Goal: Information Seeking & Learning: Learn about a topic

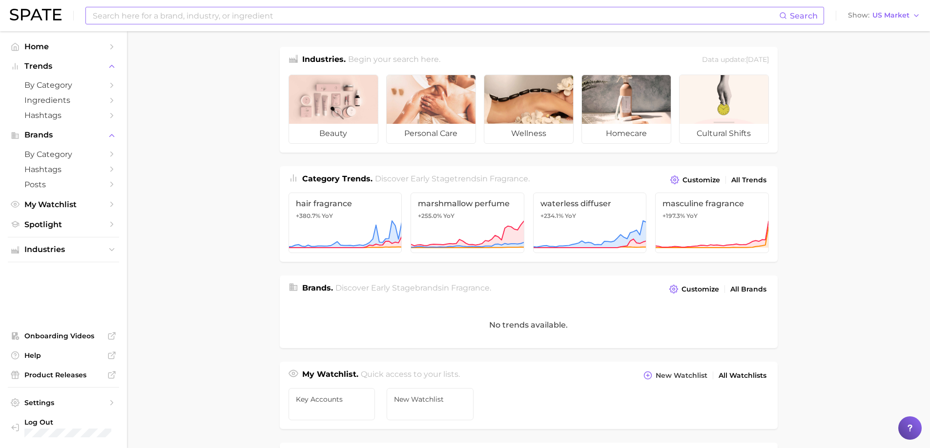
click at [164, 17] on input at bounding box center [435, 15] width 687 height 17
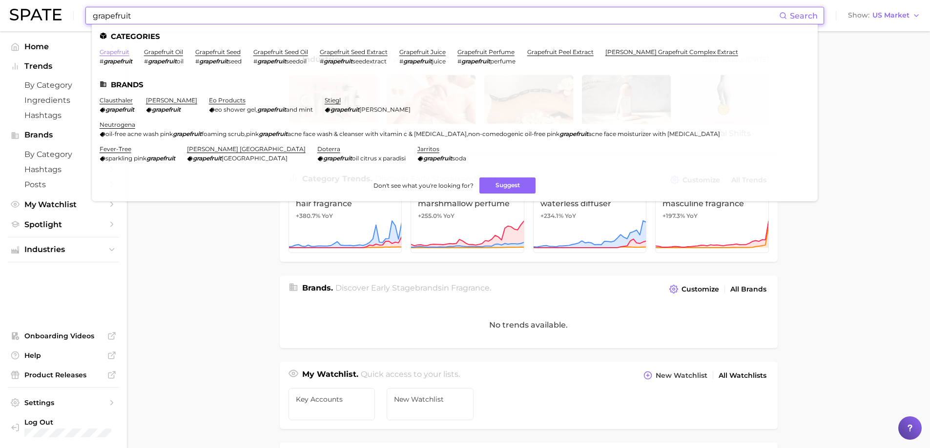
type input "grapefruit"
click at [114, 53] on link "grapefruit" at bounding box center [115, 51] width 30 height 7
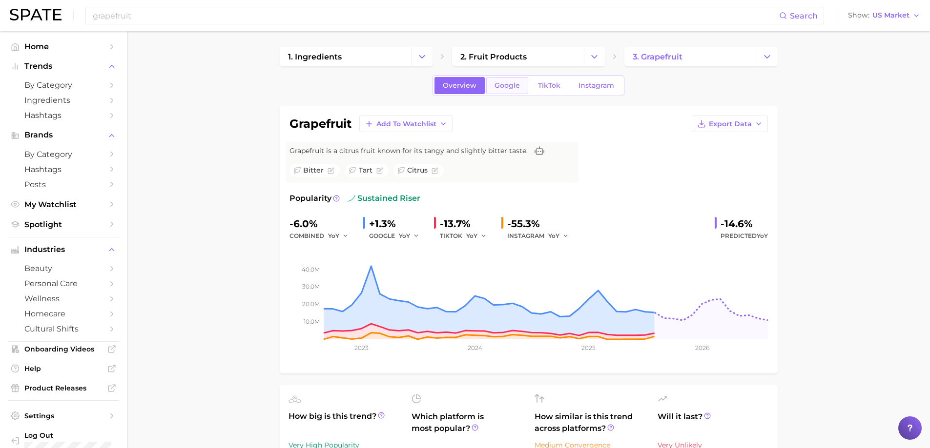
click at [511, 89] on span "Google" at bounding box center [506, 85] width 25 height 8
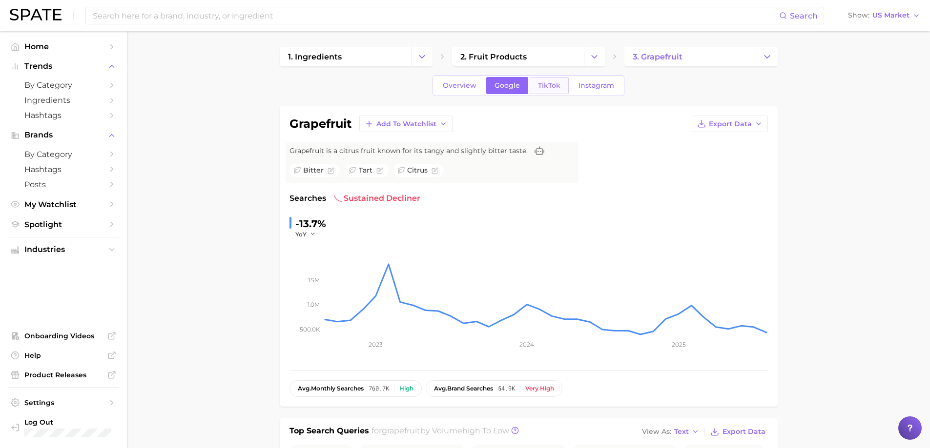
click at [538, 85] on span "TikTok" at bounding box center [549, 85] width 22 height 8
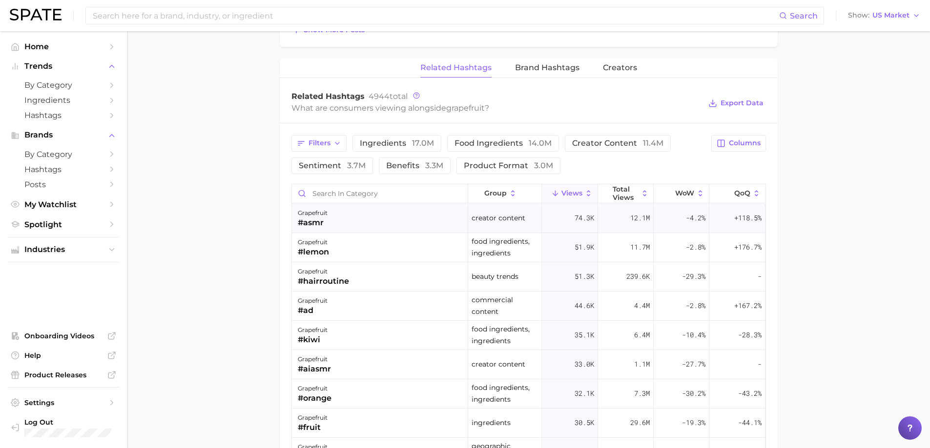
scroll to position [732, 0]
click at [507, 163] on span "product format 3.0m" at bounding box center [508, 164] width 89 height 8
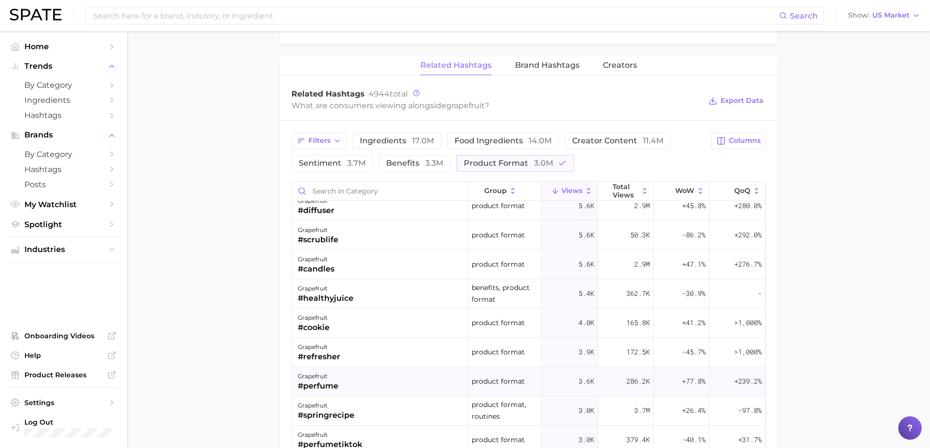
scroll to position [146, 0]
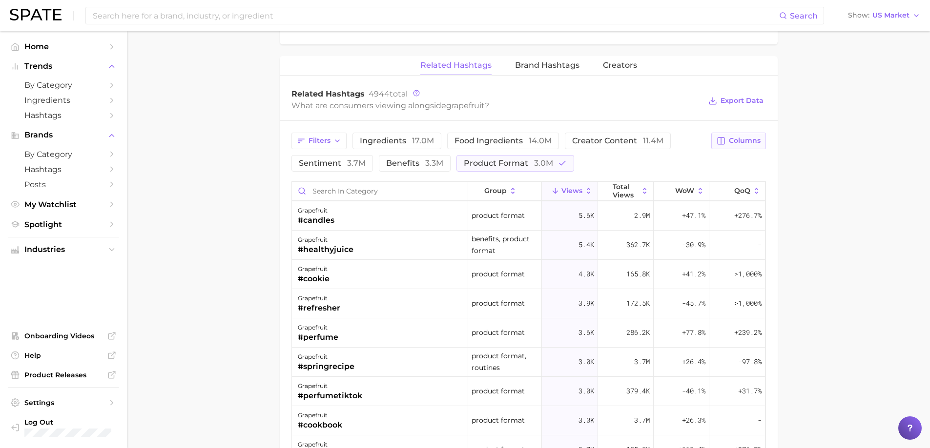
click at [746, 140] on span "Columns" at bounding box center [745, 141] width 32 height 8
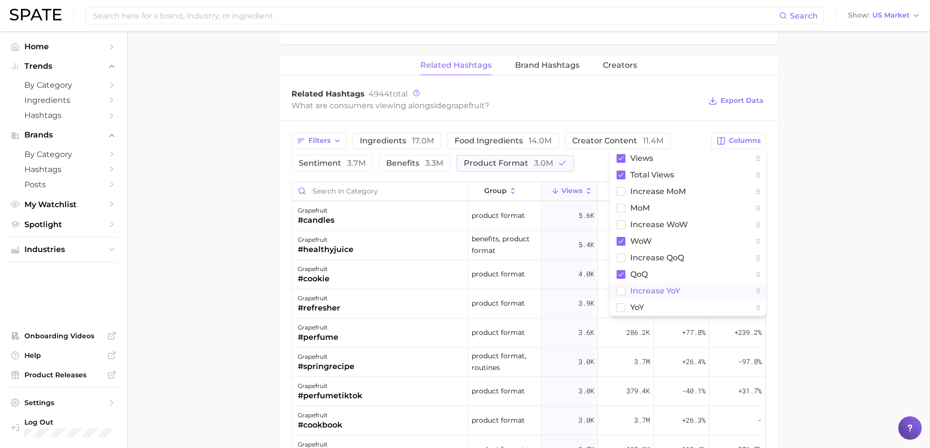
click at [619, 287] on rect at bounding box center [620, 291] width 8 height 8
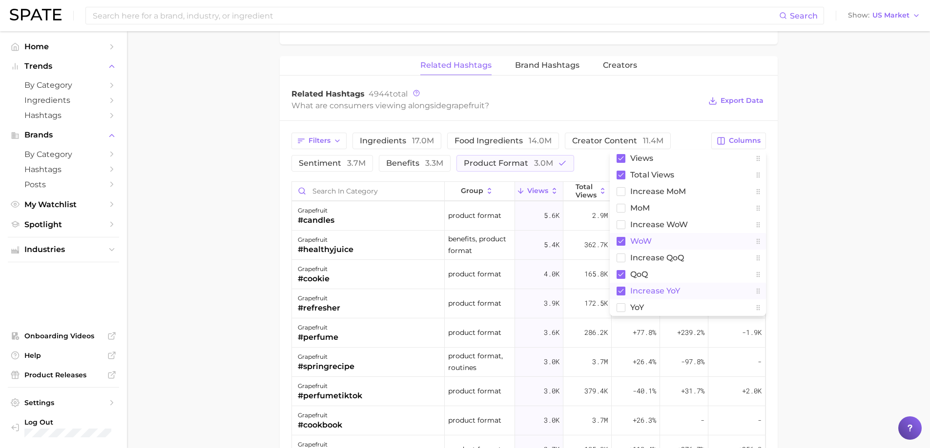
click at [622, 242] on rect at bounding box center [620, 241] width 9 height 9
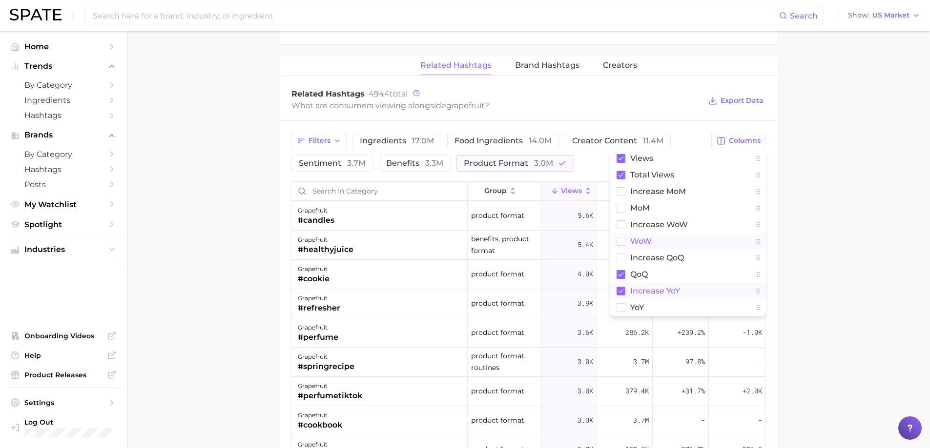
drag, startPoint x: 890, startPoint y: 213, endPoint x: 884, endPoint y: 215, distance: 5.7
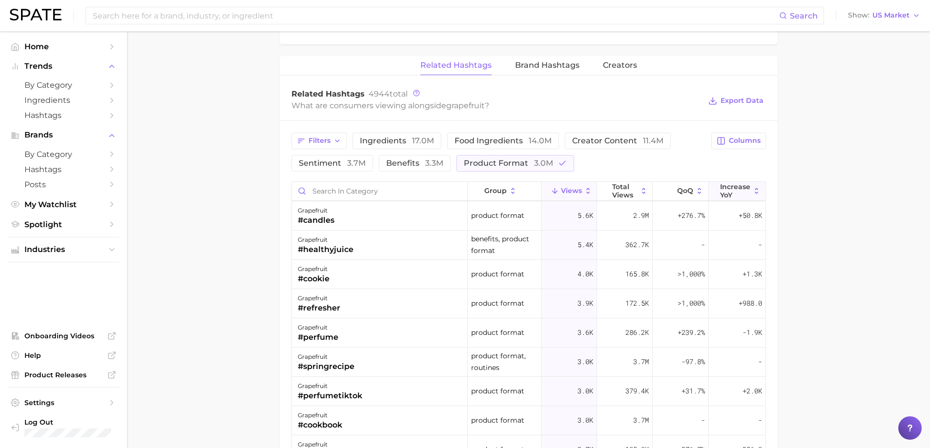
click at [752, 188] on icon at bounding box center [756, 191] width 9 height 9
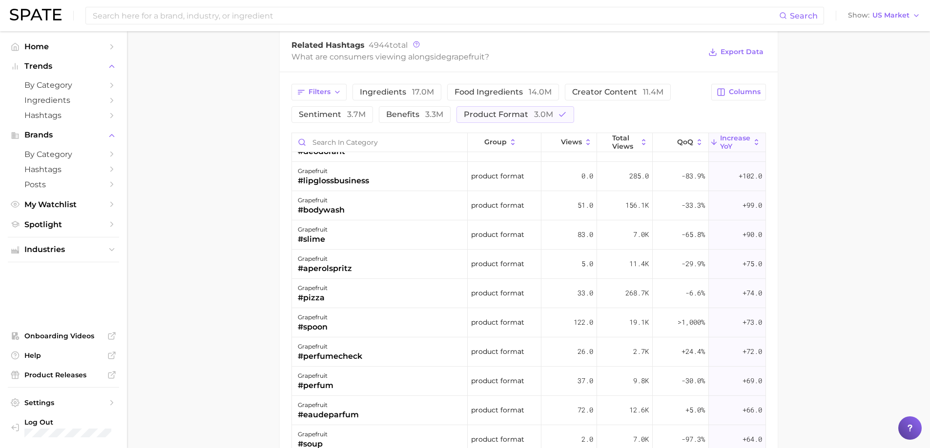
scroll to position [1122, 0]
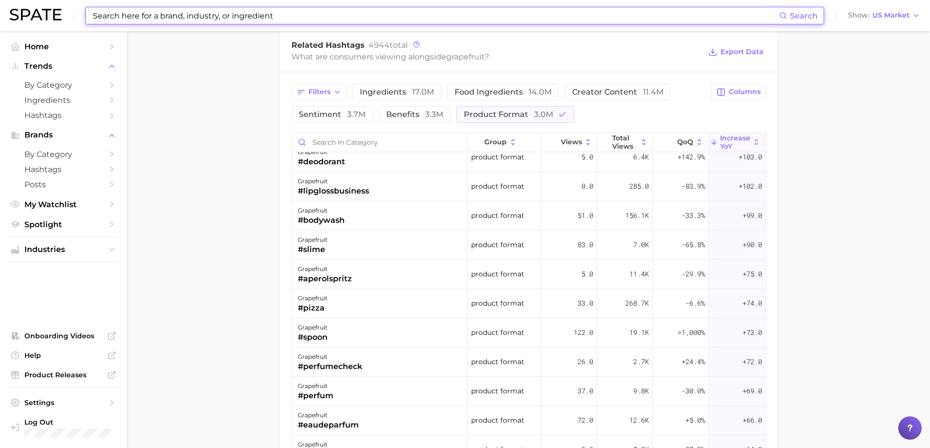
click at [241, 15] on input at bounding box center [435, 15] width 687 height 17
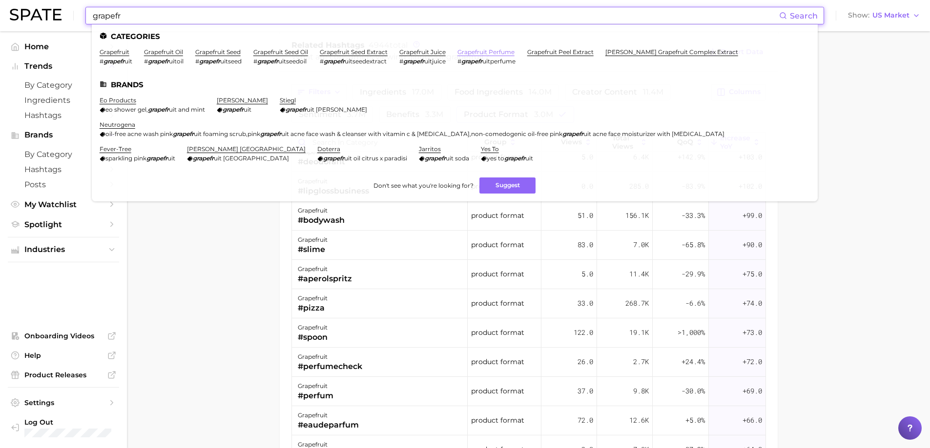
type input "grapefr"
click at [477, 50] on link "grapefruit perfume" at bounding box center [485, 51] width 57 height 7
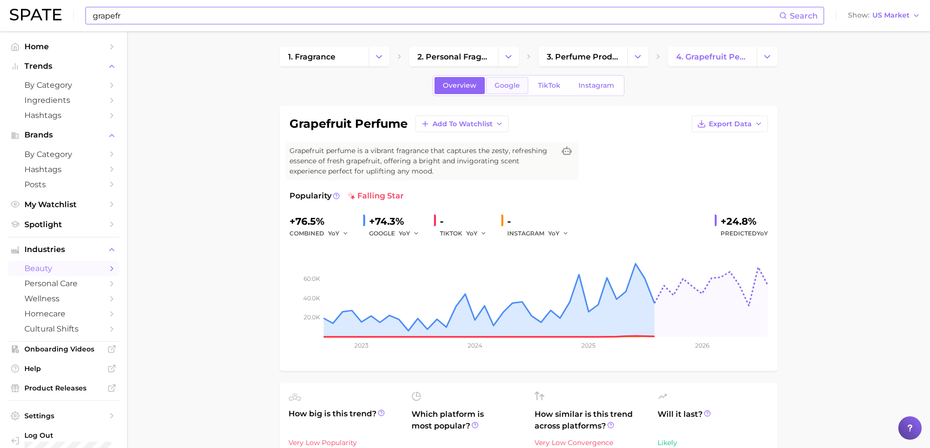
click at [488, 91] on link "Google" at bounding box center [507, 85] width 42 height 17
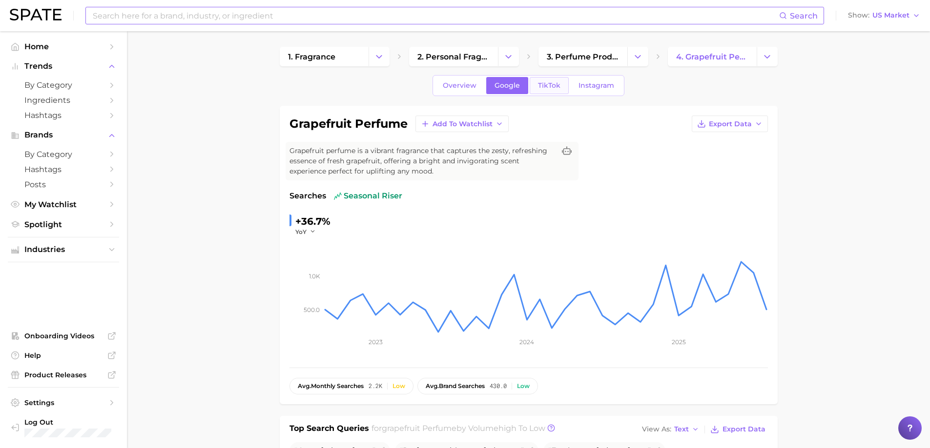
click at [548, 94] on div "Overview Google TikTok Instagram" at bounding box center [528, 85] width 192 height 21
click at [544, 87] on span "TikTok" at bounding box center [549, 85] width 22 height 8
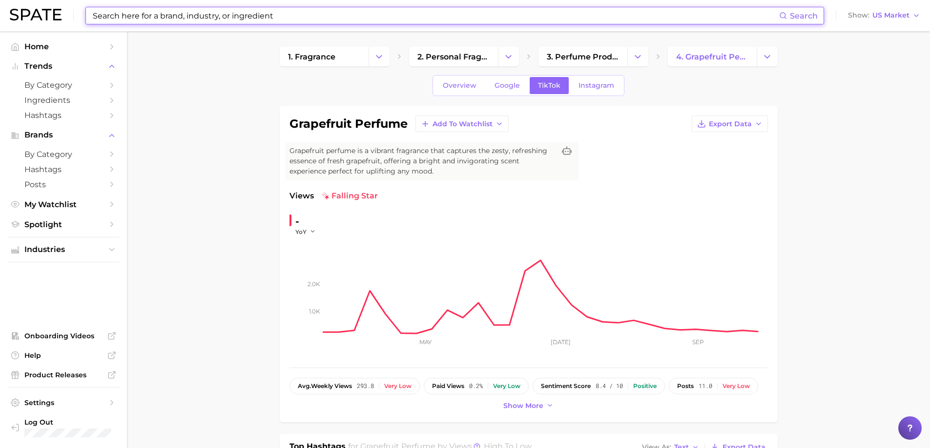
click at [264, 16] on input at bounding box center [435, 15] width 687 height 17
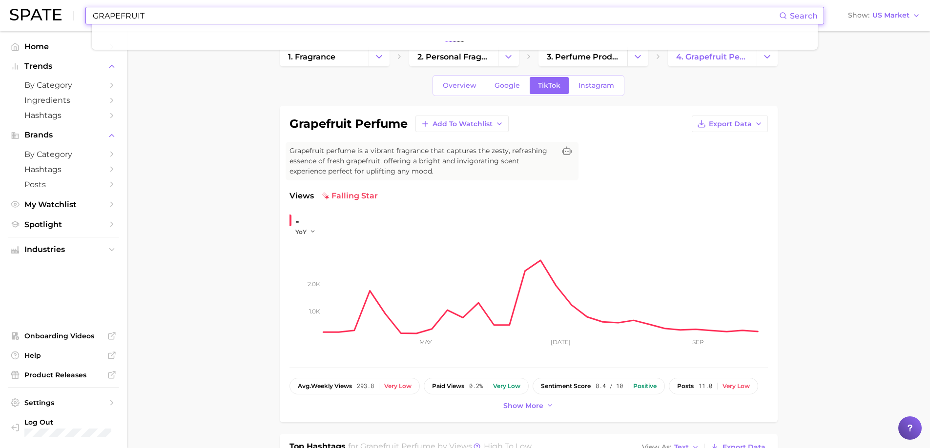
type input "GRAPEFRUIT"
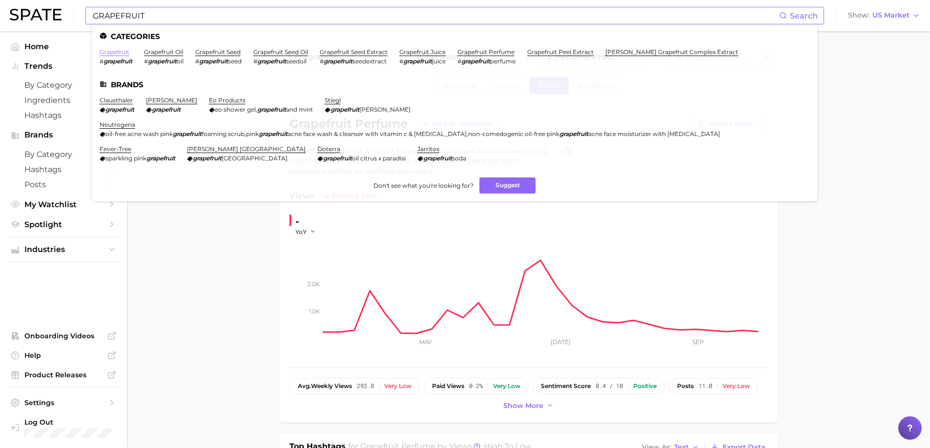
click at [116, 50] on link "grapefruit" at bounding box center [115, 51] width 30 height 7
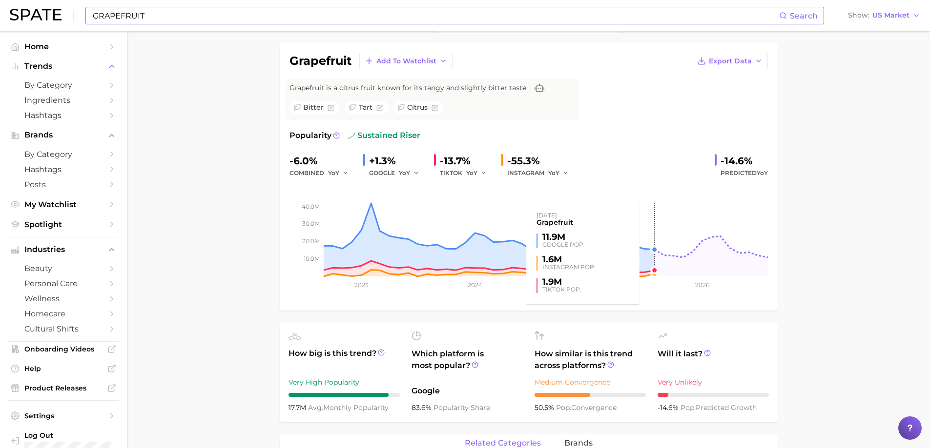
scroll to position [49, 0]
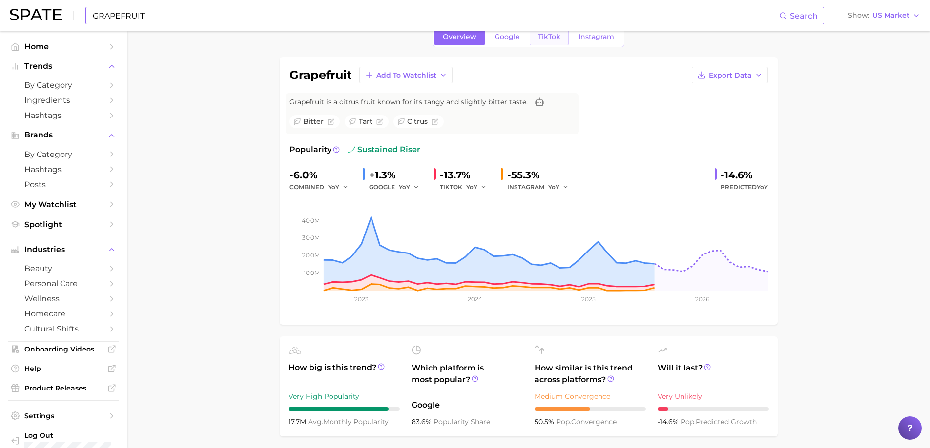
click at [545, 42] on link "TikTok" at bounding box center [549, 36] width 39 height 17
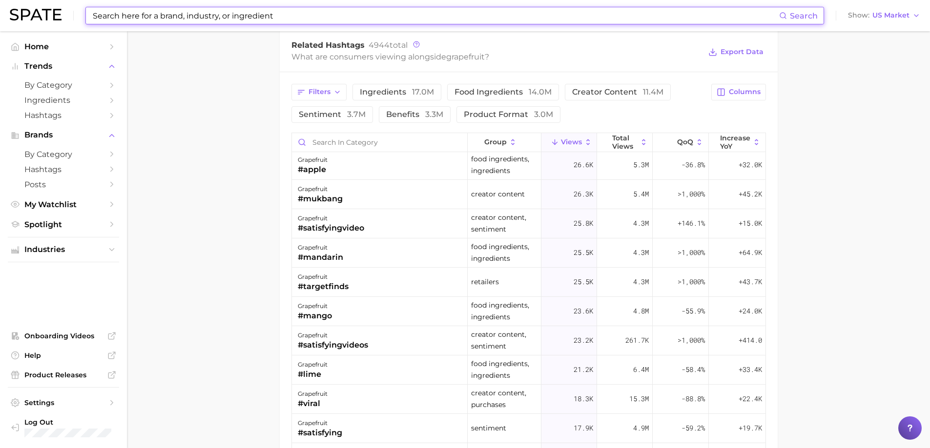
scroll to position [293, 0]
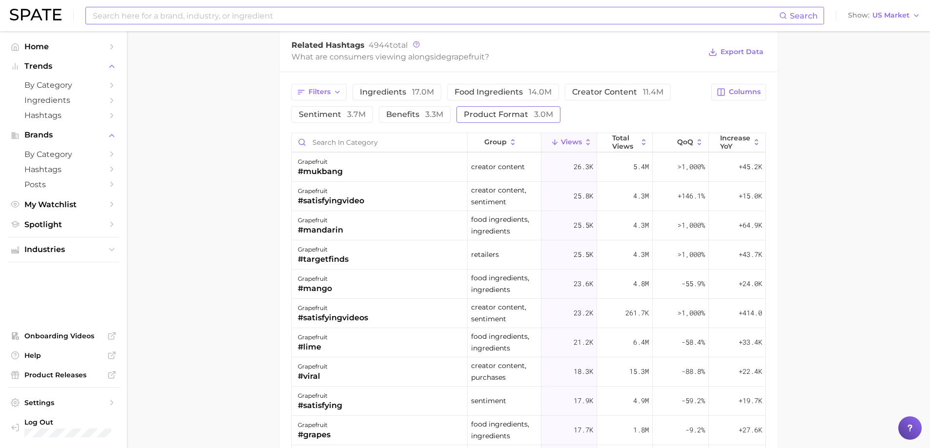
click at [462, 121] on button "product format 3.0m" at bounding box center [508, 114] width 104 height 17
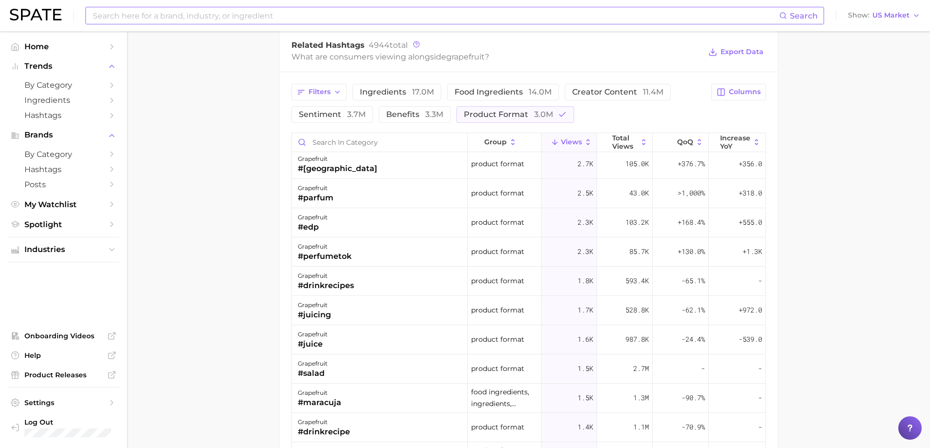
scroll to position [390, 0]
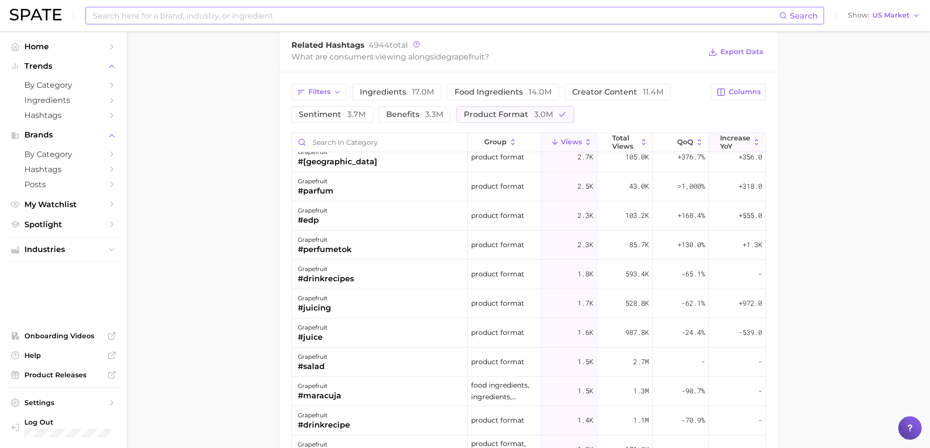
click at [753, 141] on icon at bounding box center [756, 142] width 9 height 9
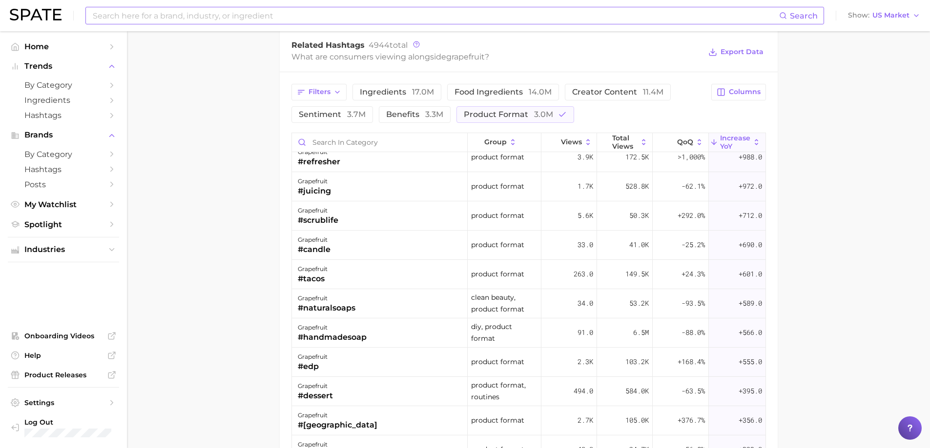
scroll to position [0, 0]
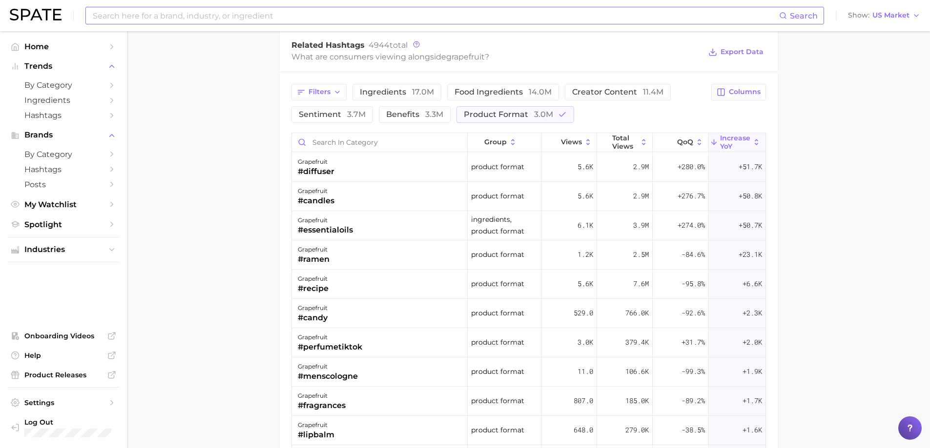
click at [753, 141] on icon at bounding box center [756, 142] width 9 height 9
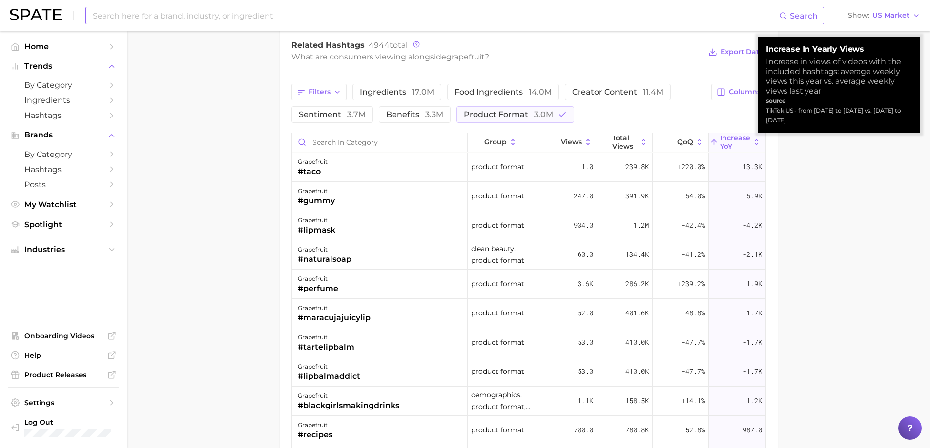
click at [753, 141] on icon at bounding box center [756, 142] width 9 height 9
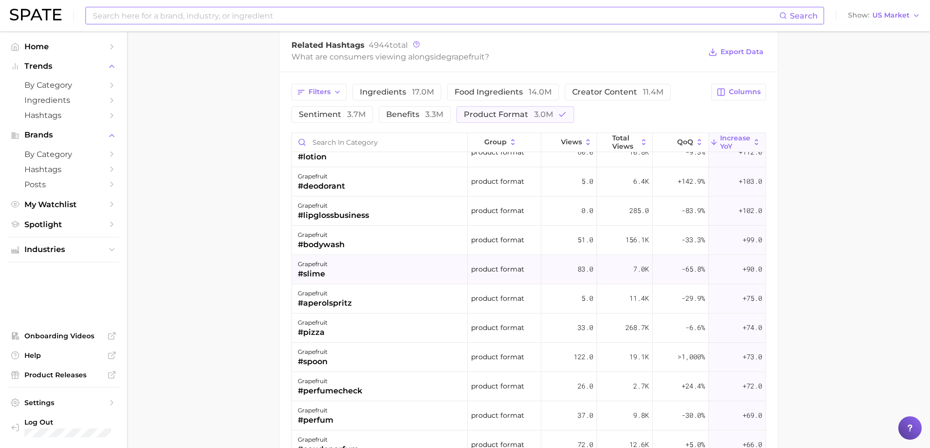
scroll to position [1122, 0]
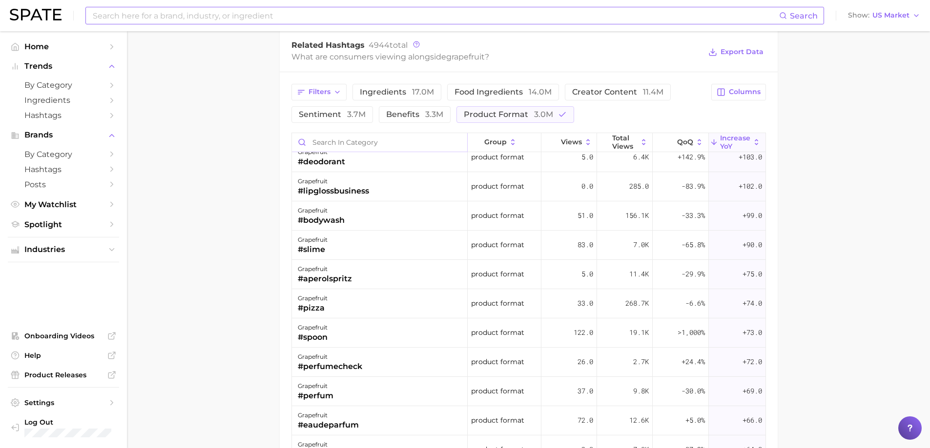
click at [333, 146] on input "Search in category" at bounding box center [380, 142] width 176 height 19
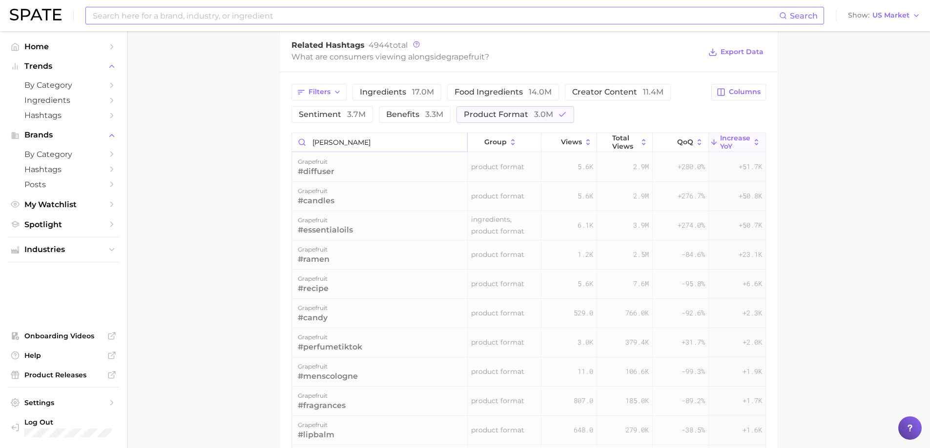
scroll to position [774, 0]
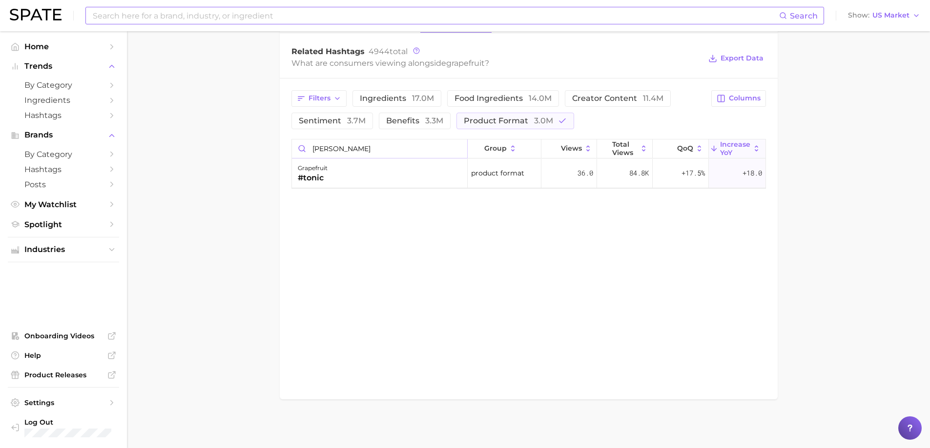
type input "[PERSON_NAME]"
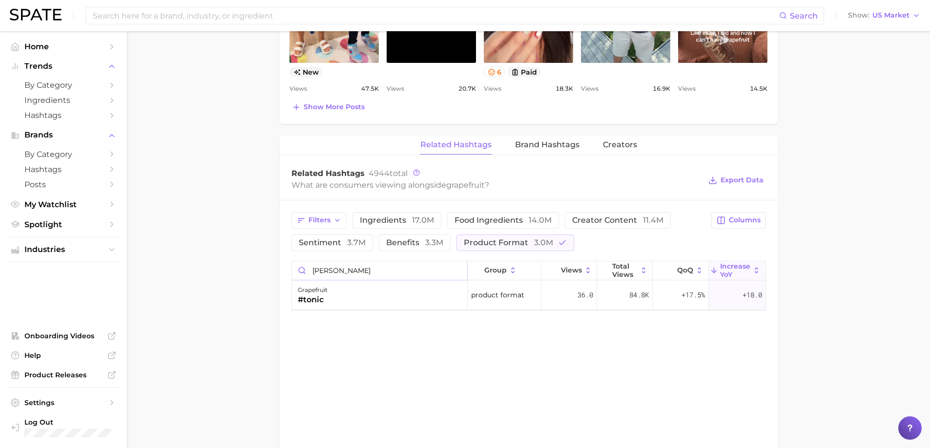
scroll to position [628, 0]
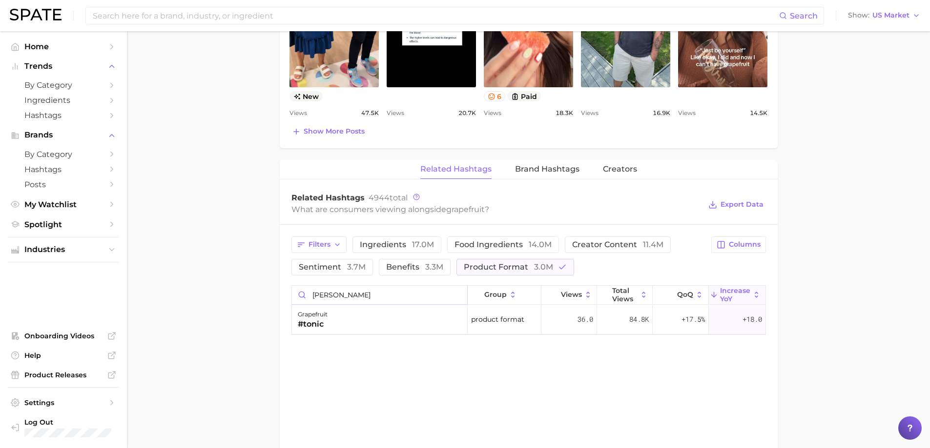
click at [457, 288] on input "[PERSON_NAME]" at bounding box center [380, 295] width 176 height 19
click at [452, 292] on input "[PERSON_NAME]" at bounding box center [380, 295] width 176 height 19
click at [457, 299] on input "[PERSON_NAME]" at bounding box center [380, 295] width 176 height 19
click at [457, 293] on input "[PERSON_NAME]" at bounding box center [380, 295] width 176 height 19
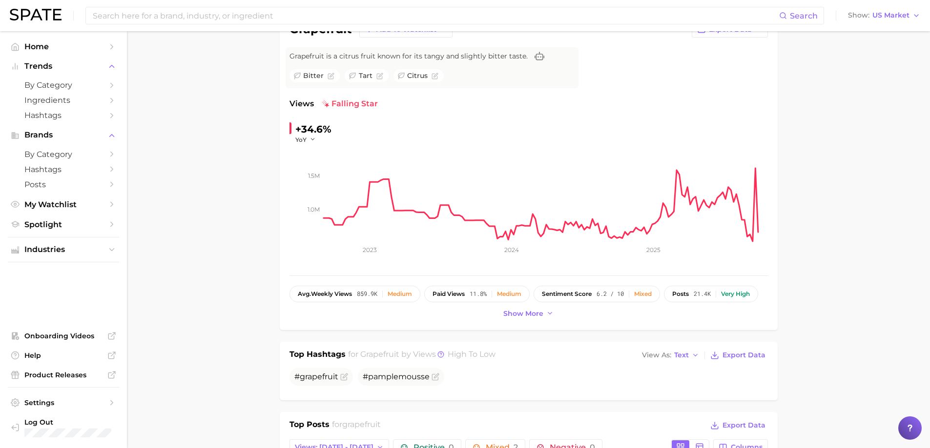
scroll to position [0, 0]
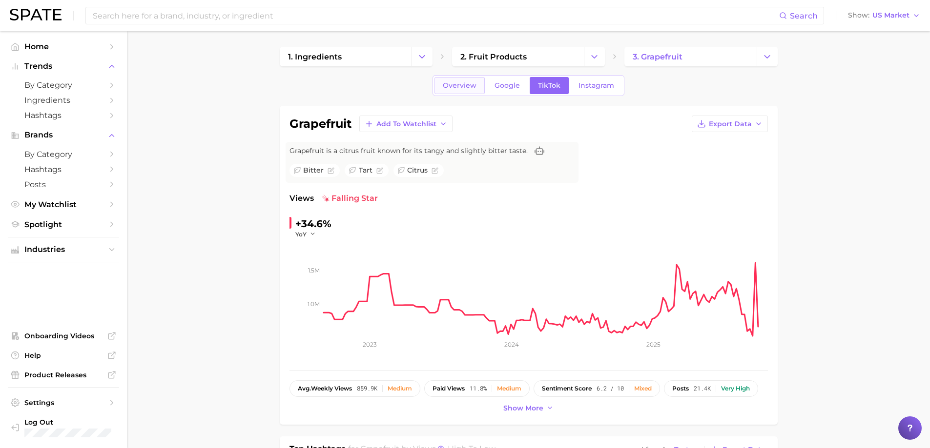
click at [462, 89] on span "Overview" at bounding box center [460, 85] width 34 height 8
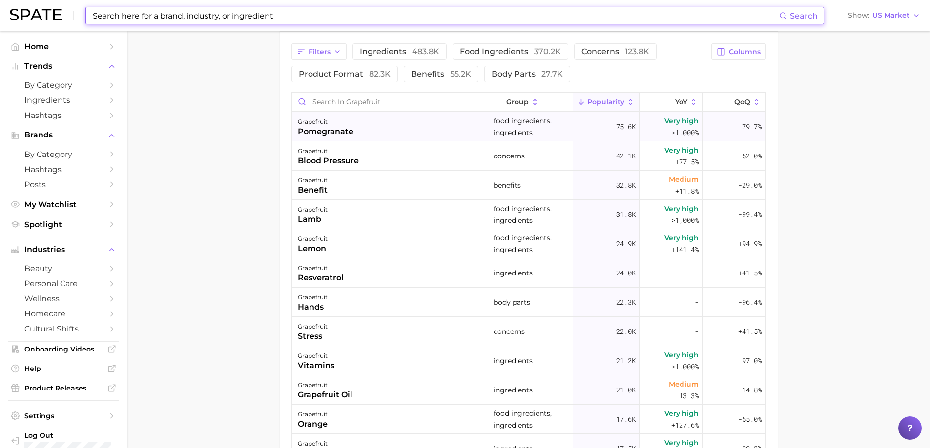
scroll to position [537, 0]
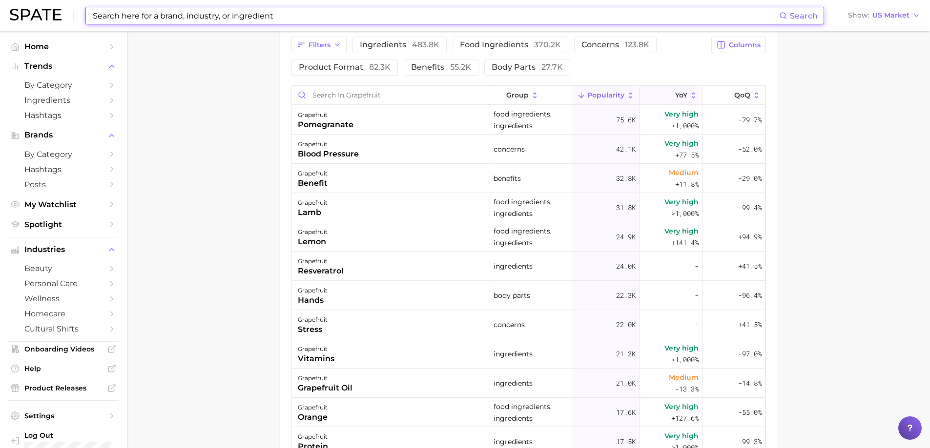
click at [689, 92] on icon at bounding box center [693, 95] width 9 height 9
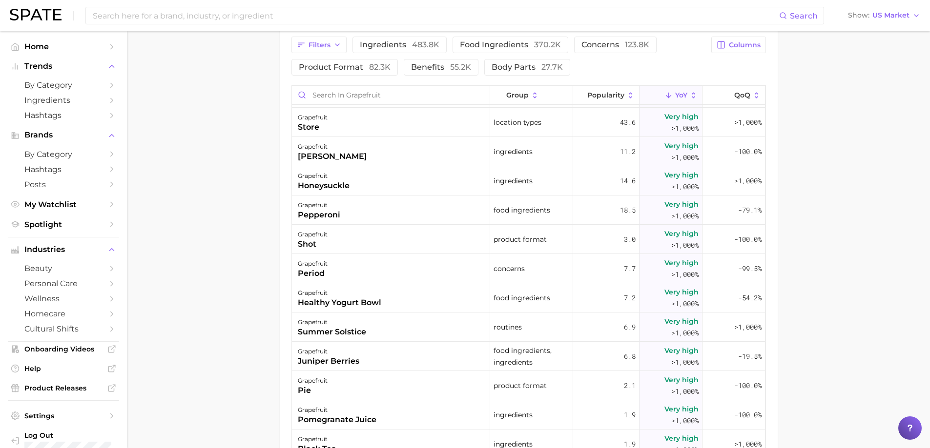
scroll to position [195, 0]
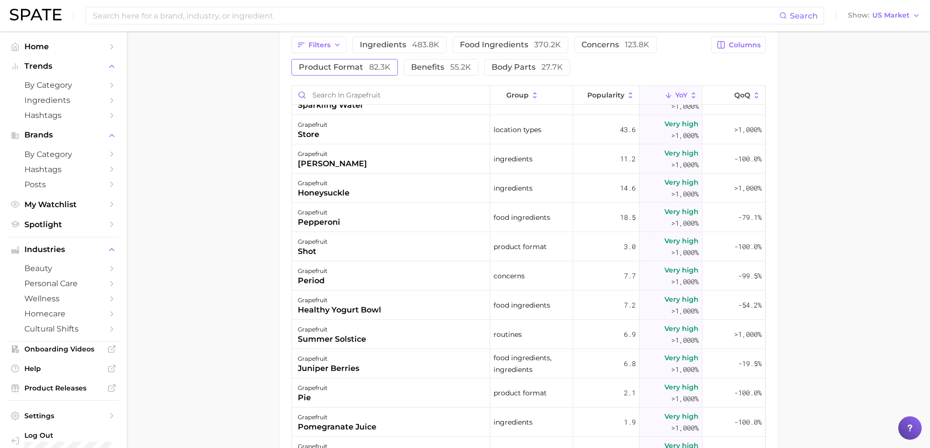
click at [350, 66] on span "product format 82.3k" at bounding box center [345, 67] width 92 height 8
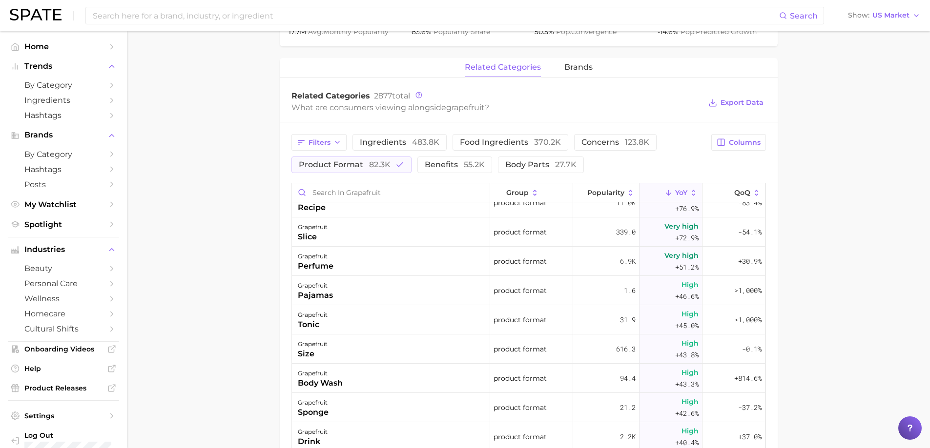
scroll to position [1757, 0]
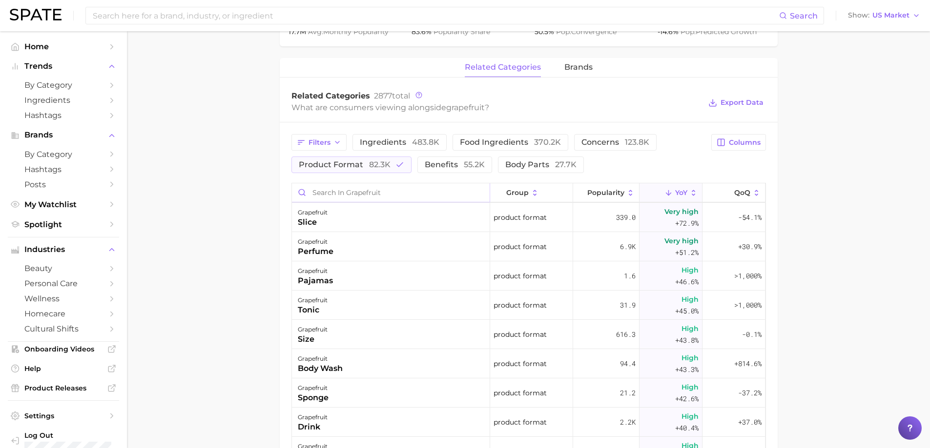
click at [394, 191] on input "Search in grapefruit" at bounding box center [391, 192] width 198 height 19
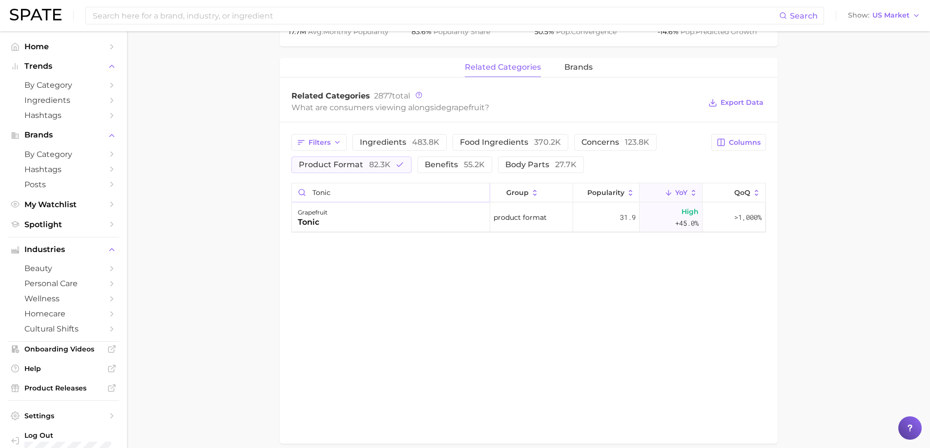
type input "tonic"
click at [409, 193] on input "tonic" at bounding box center [391, 192] width 198 height 19
click at [483, 193] on input "tonic" at bounding box center [391, 192] width 198 height 19
click at [478, 193] on input "tonic" at bounding box center [391, 192] width 198 height 19
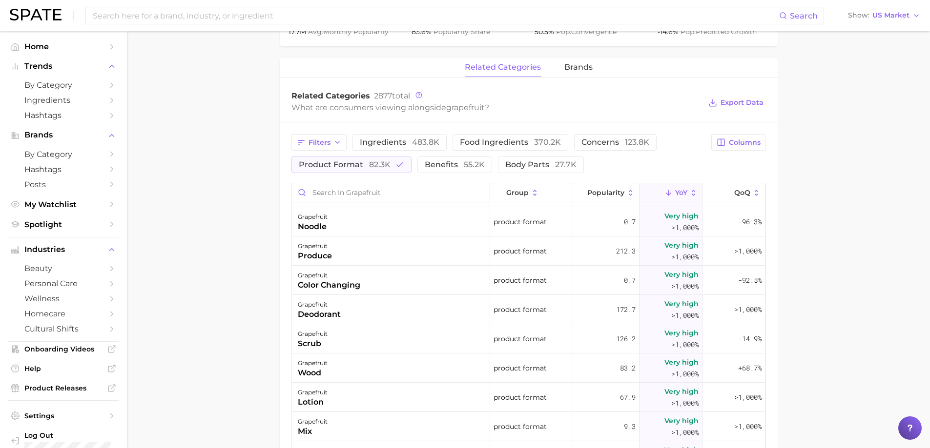
scroll to position [244, 0]
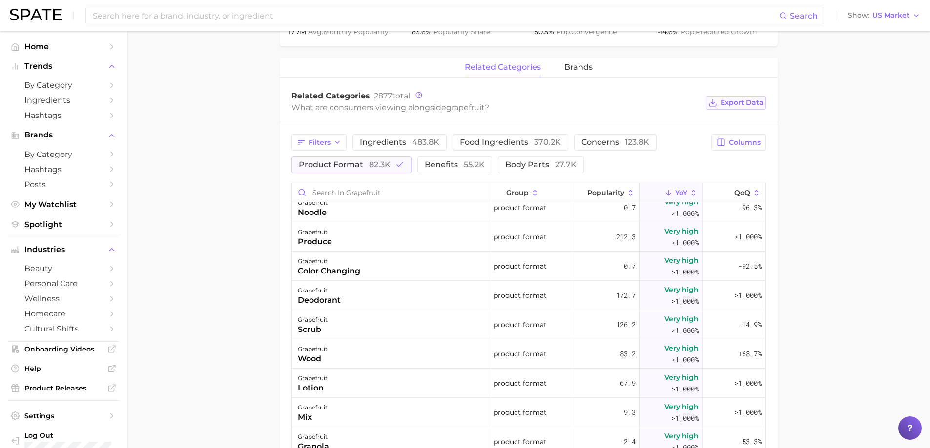
click at [717, 99] on icon at bounding box center [712, 103] width 9 height 9
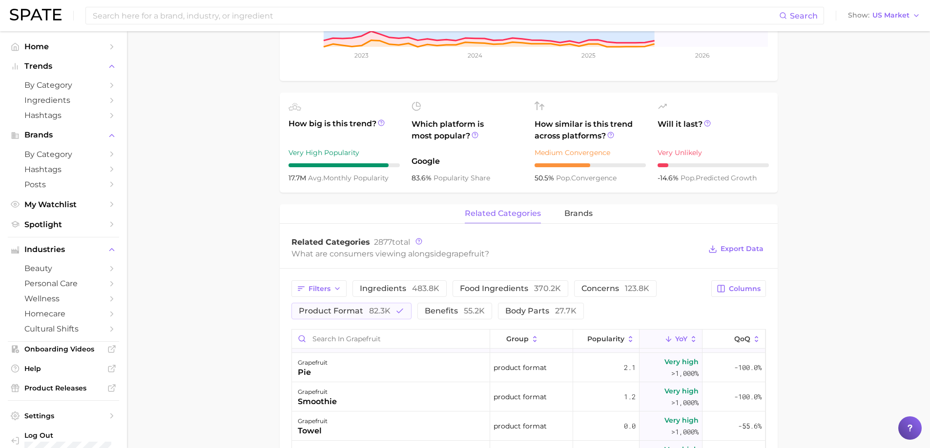
scroll to position [49, 0]
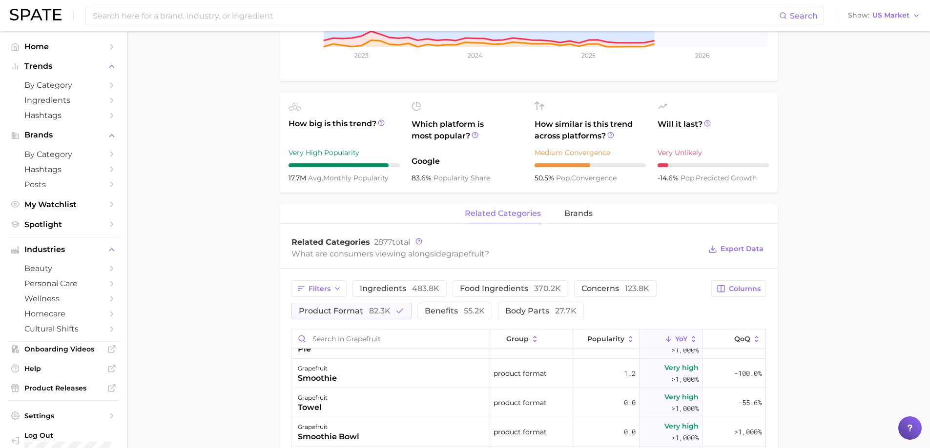
click at [233, 331] on main "1. ingredients 2. fruit products 3. grapefruit Overview Google TikTok Instagram…" at bounding box center [528, 288] width 803 height 1100
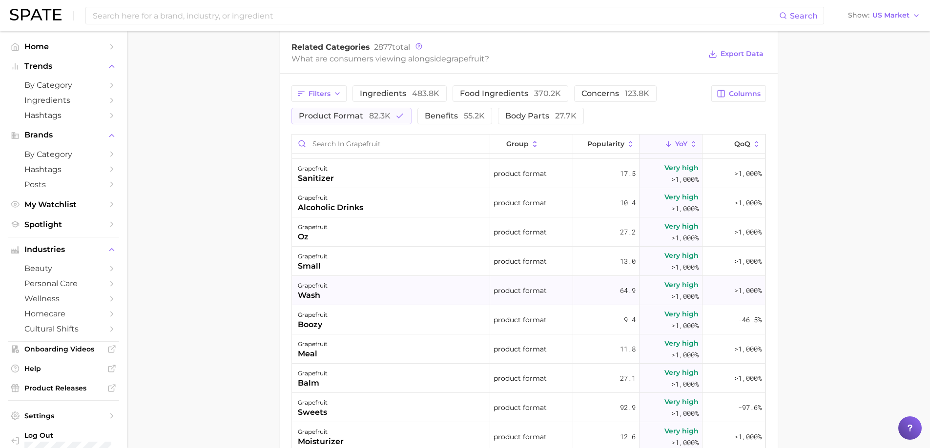
scroll to position [537, 0]
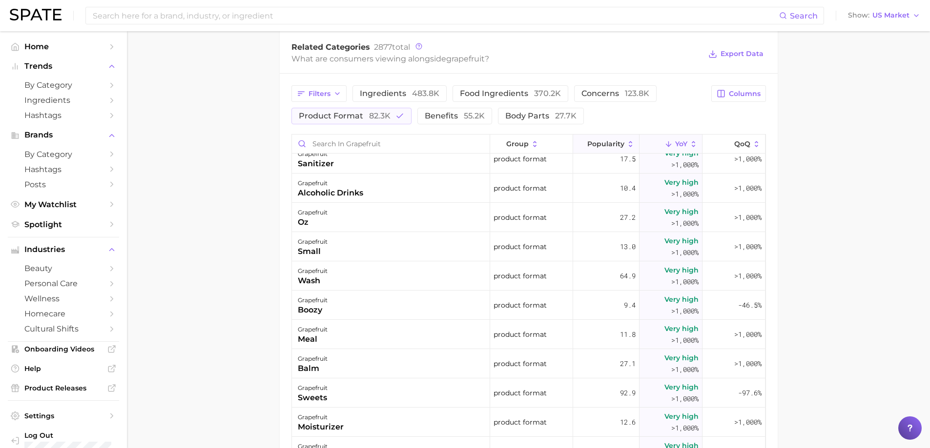
click at [624, 139] on button "Popularity" at bounding box center [606, 144] width 66 height 19
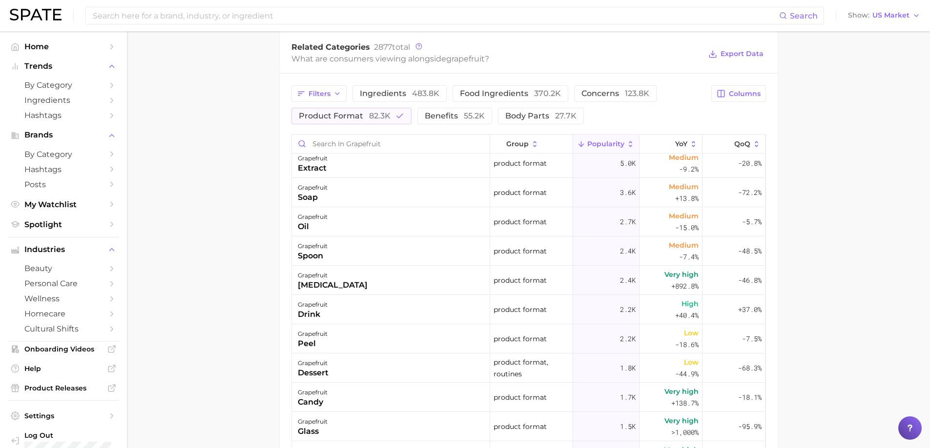
scroll to position [195, 0]
